Goal: Task Accomplishment & Management: Manage account settings

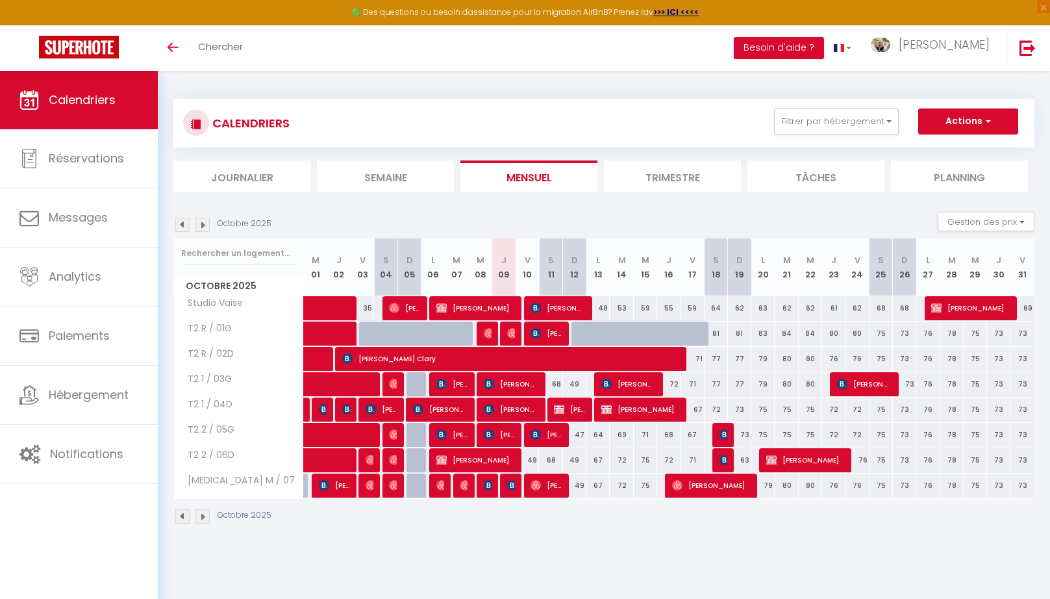
drag, startPoint x: 761, startPoint y: 406, endPoint x: 860, endPoint y: 407, distance: 98.7
click at [775, 407] on div "75" at bounding box center [763, 409] width 24 height 24
type input "75"
type input "Lun 20 Octobre 2025"
type input "[DATE]"
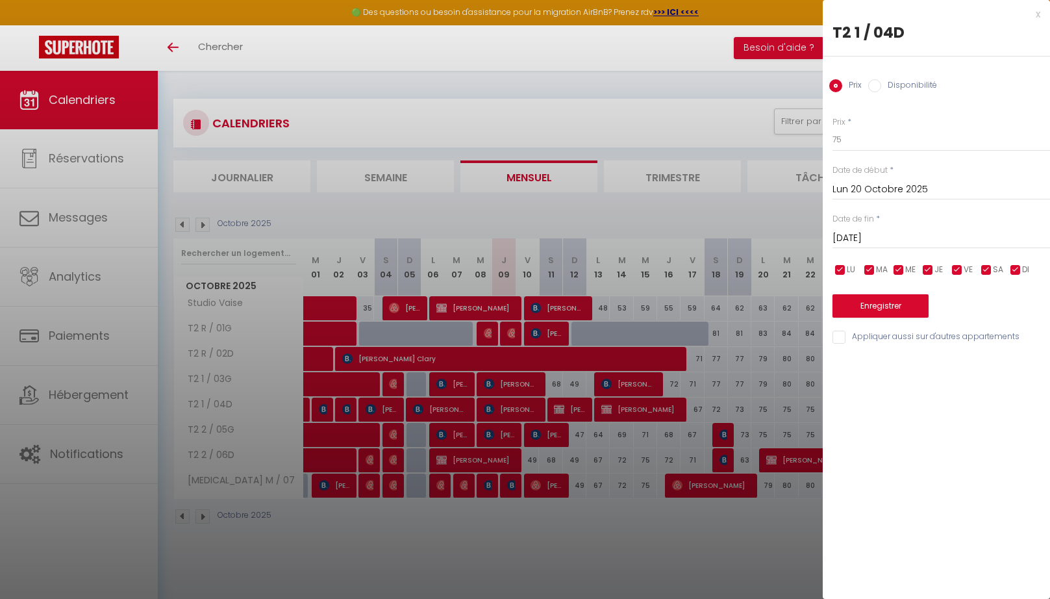
click at [1035, 16] on div "x" at bounding box center [931, 14] width 217 height 16
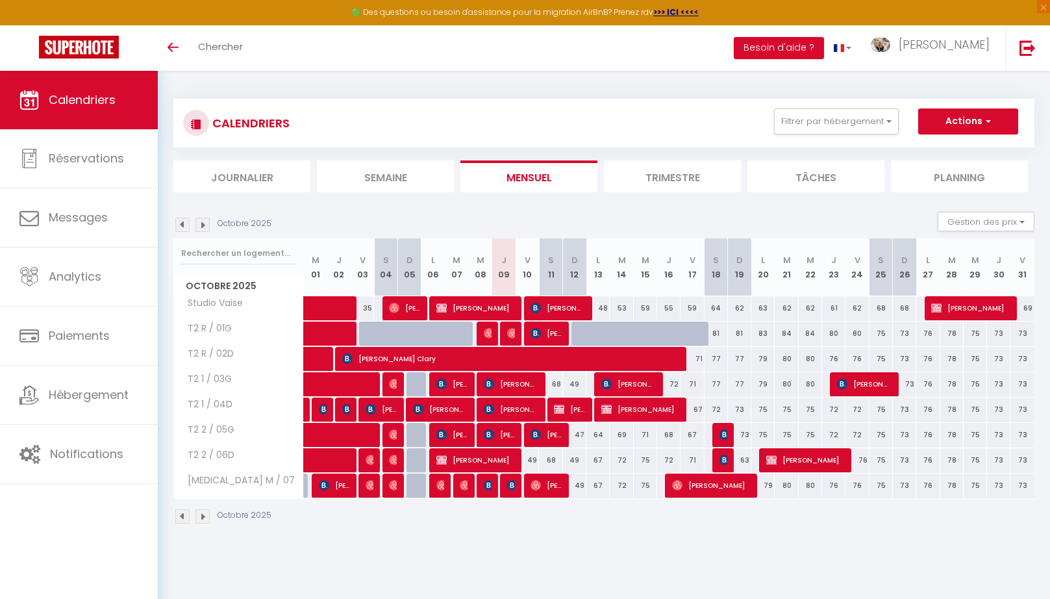
click at [512, 488] on span "[PERSON_NAME]" at bounding box center [511, 485] width 8 height 25
select select "OK"
select select "0"
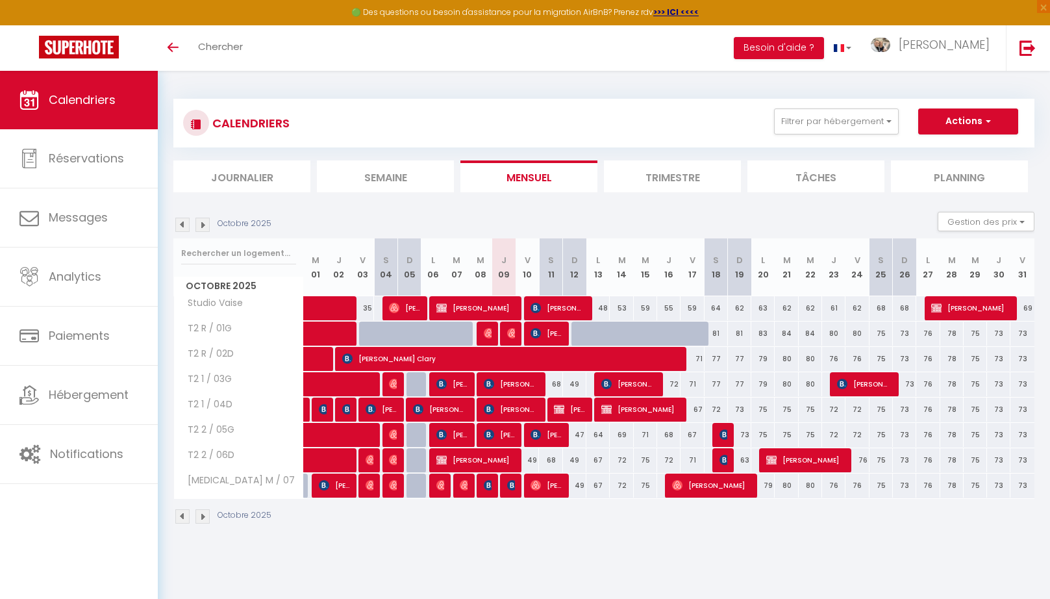
select select "1"
select select
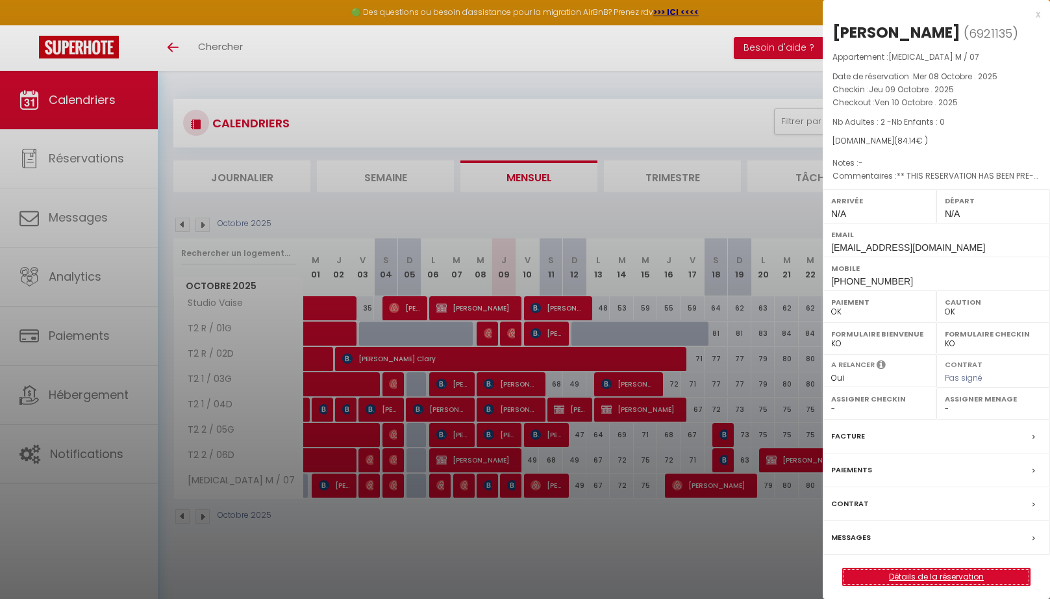
click at [885, 575] on link "Détails de la réservation" at bounding box center [936, 576] width 187 height 17
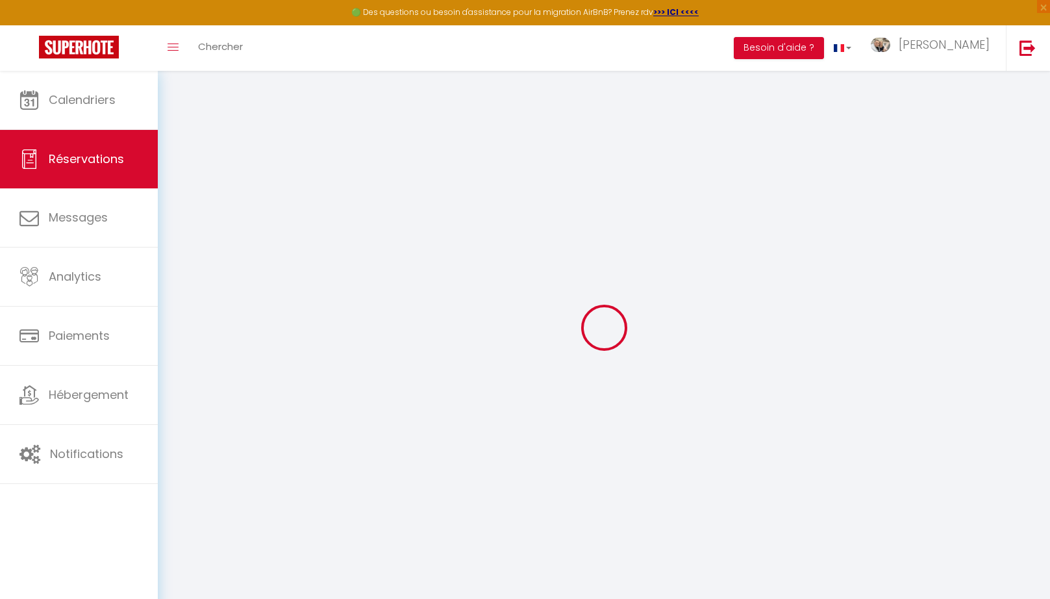
select select
checkbox input "false"
select select
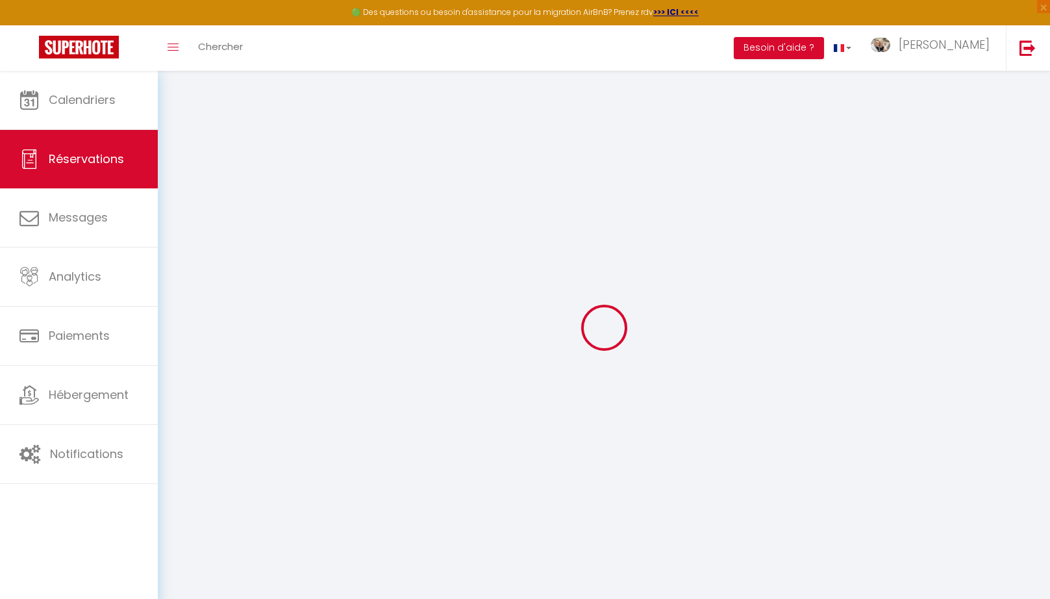
checkbox input "false"
select select
checkbox input "false"
type textarea "** THIS RESERVATION HAS BEEN PRE-PAID ** BOOKING NOTE : Payment charge is EUR 1…"
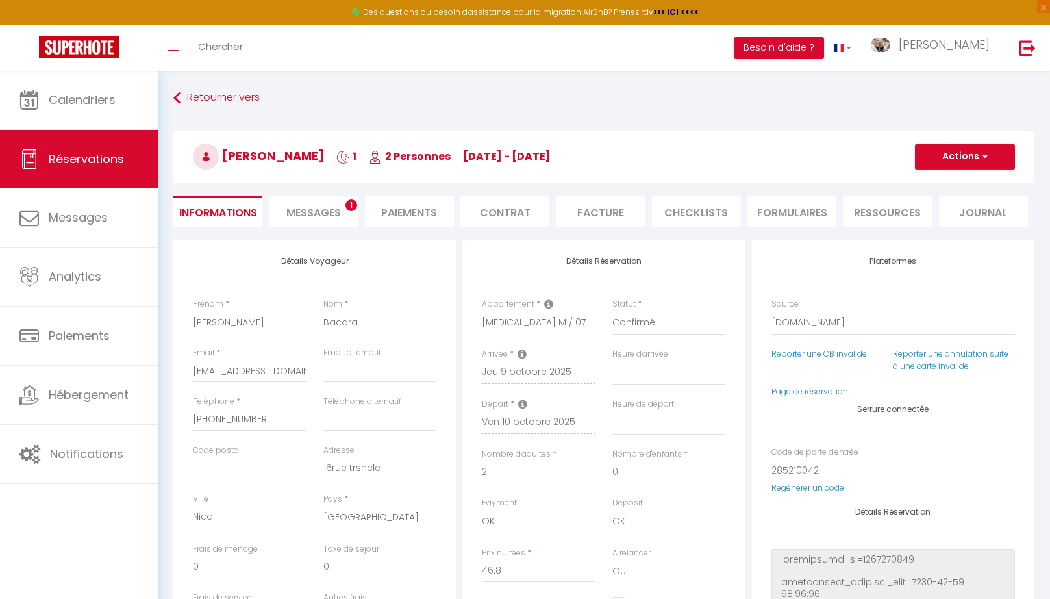
type input "35"
type input "2.34"
select select
checkbox input "false"
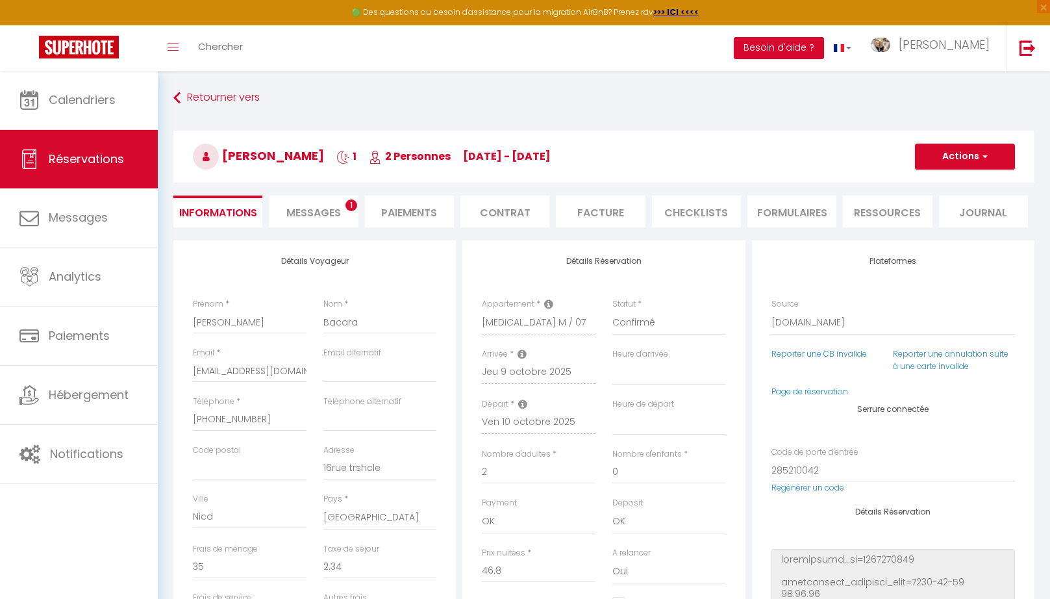
select select
click at [322, 218] on span "Messages" at bounding box center [313, 212] width 55 height 15
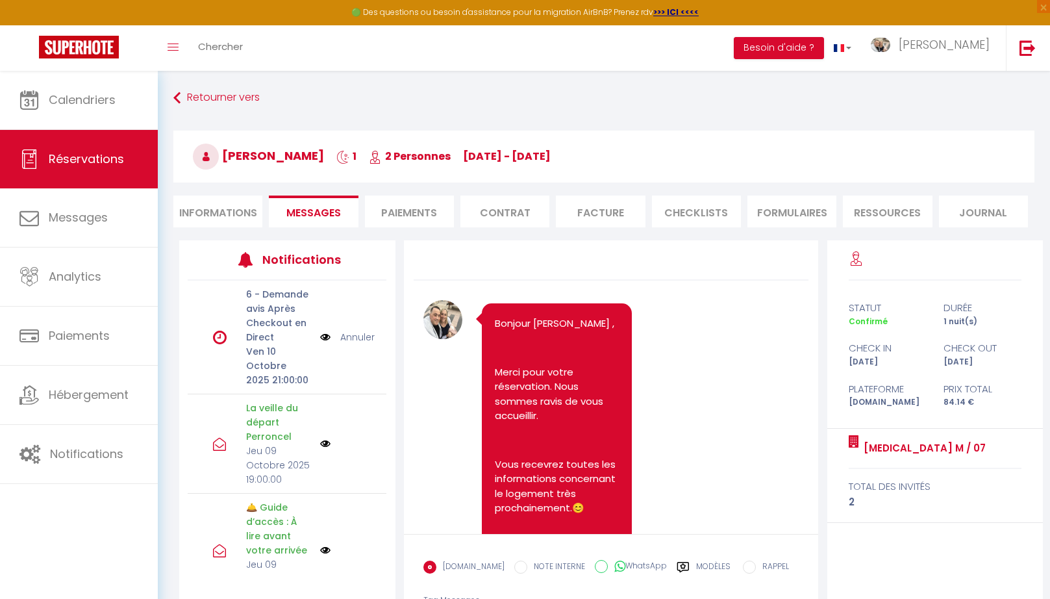
click at [360, 336] on link "Annuler" at bounding box center [357, 337] width 34 height 14
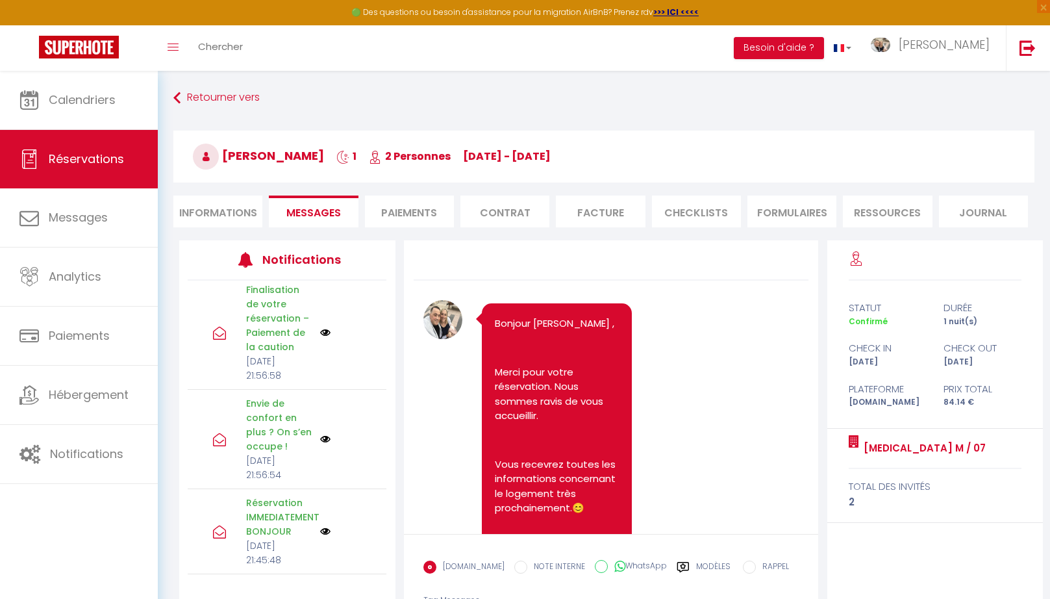
scroll to position [83, 0]
